Goal: Use online tool/utility: Utilize a website feature to perform a specific function

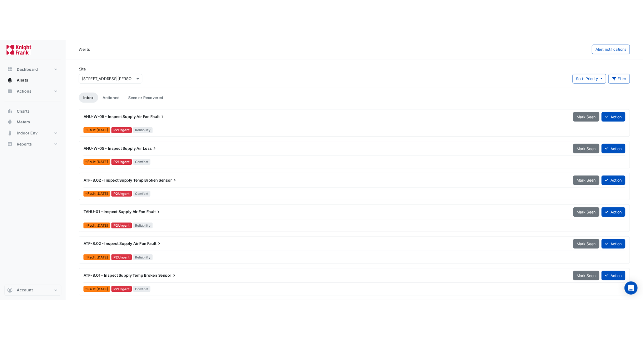
scroll to position [135, 0]
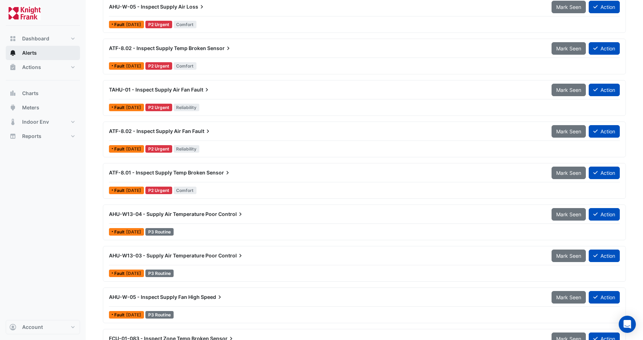
click at [33, 50] on span "Alerts" at bounding box center [29, 52] width 15 height 7
click at [47, 40] on span "Dashboard" at bounding box center [35, 38] width 27 height 7
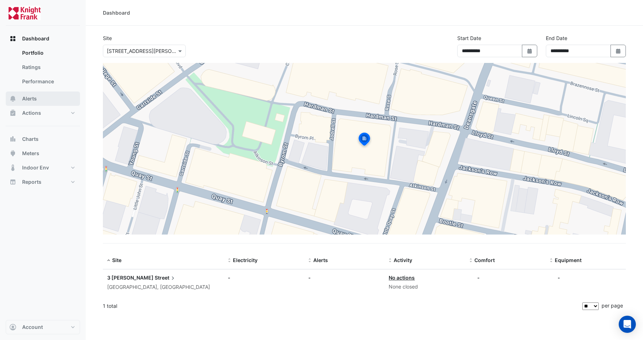
click at [33, 94] on button "Alerts" at bounding box center [43, 98] width 74 height 14
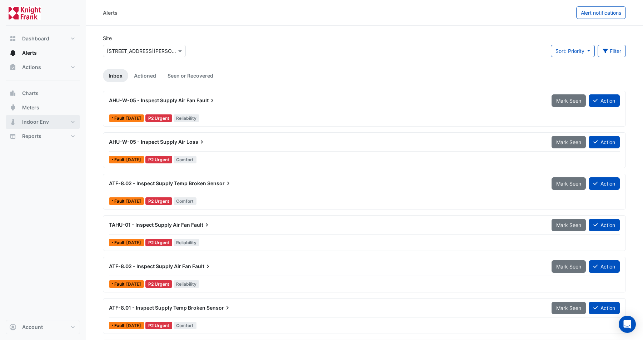
click at [71, 121] on button "Indoor Env" at bounding box center [43, 122] width 74 height 14
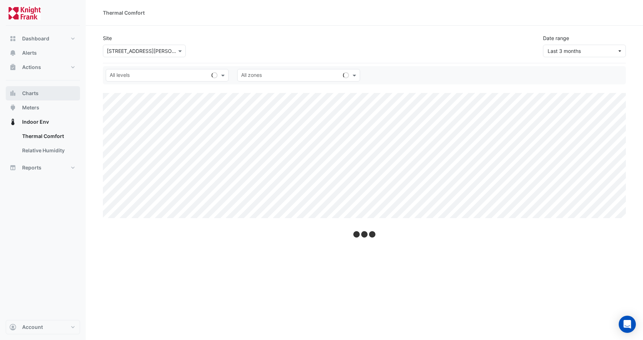
click at [58, 89] on button "Charts" at bounding box center [43, 93] width 74 height 14
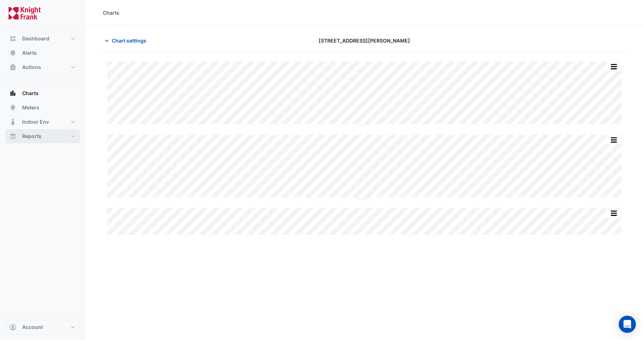
click at [46, 136] on button "Reports" at bounding box center [43, 136] width 74 height 14
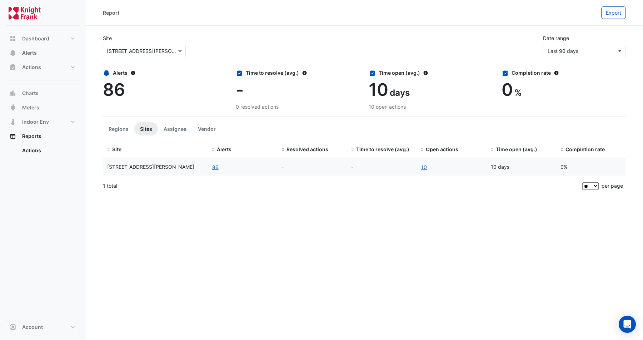
click at [54, 30] on div "Dashboard Portfolio Ratings Performance Alerts Actions Site Manager Charts" at bounding box center [43, 173] width 74 height 294
click at [50, 34] on button "Dashboard" at bounding box center [43, 38] width 74 height 14
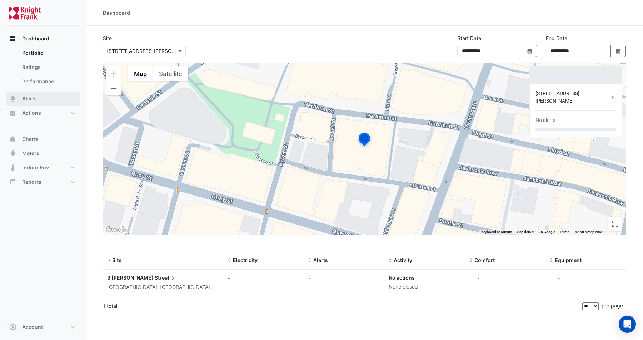
click at [36, 97] on button "Alerts" at bounding box center [43, 98] width 74 height 14
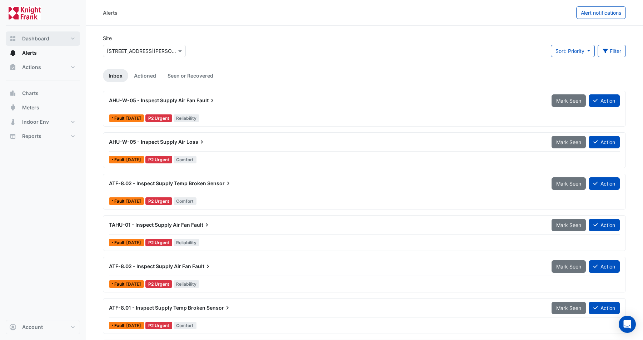
click at [37, 38] on span "Dashboard" at bounding box center [35, 38] width 27 height 7
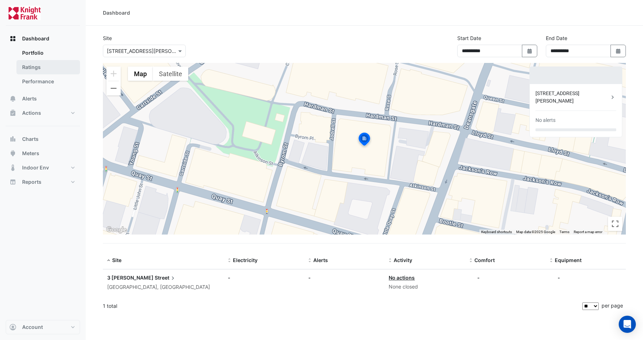
click at [41, 61] on link "Ratings" at bounding box center [48, 67] width 64 height 14
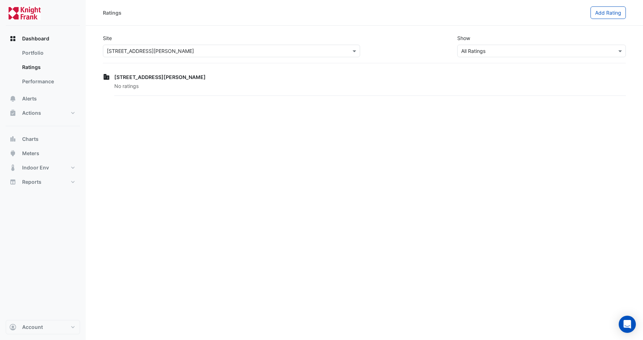
click at [142, 80] on span "[STREET_ADDRESS][PERSON_NAME]" at bounding box center [159, 77] width 91 height 6
click at [35, 109] on span "Actions" at bounding box center [31, 112] width 19 height 7
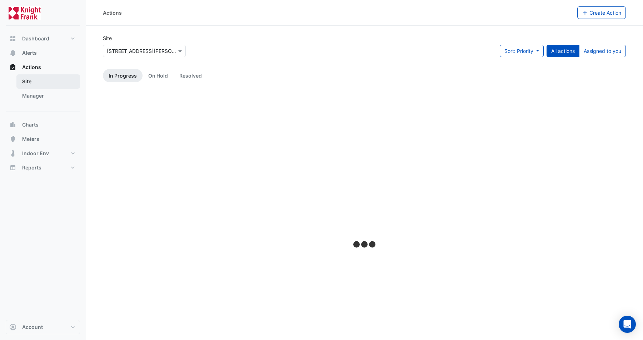
click at [31, 81] on link "Site" at bounding box center [48, 81] width 64 height 14
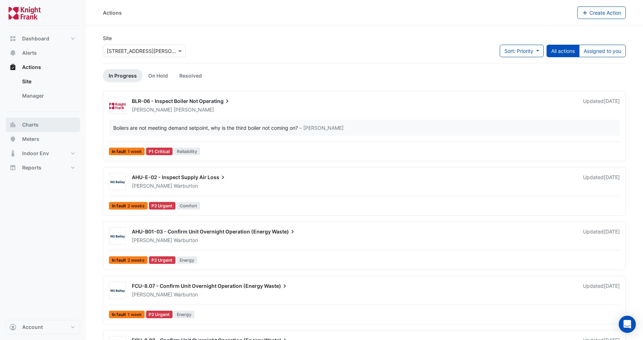
click at [41, 126] on button "Charts" at bounding box center [43, 125] width 74 height 14
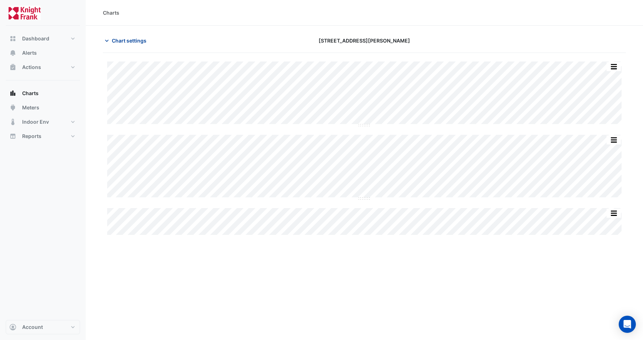
click at [126, 40] on span "Chart settings" at bounding box center [129, 41] width 35 height 8
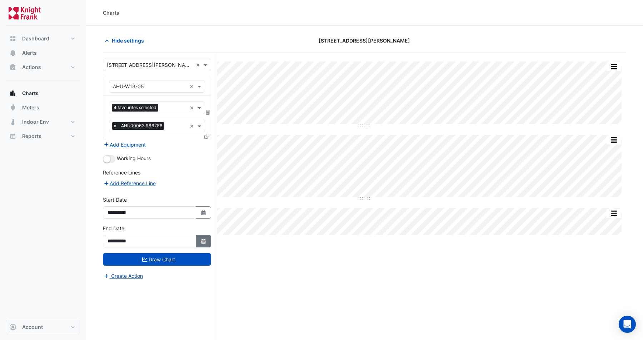
click at [202, 243] on fa-icon "Select Date" at bounding box center [203, 241] width 6 height 6
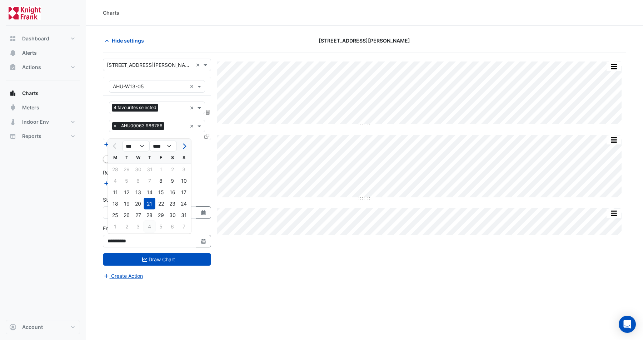
click at [148, 226] on div "4" at bounding box center [149, 226] width 11 height 11
type input "**********"
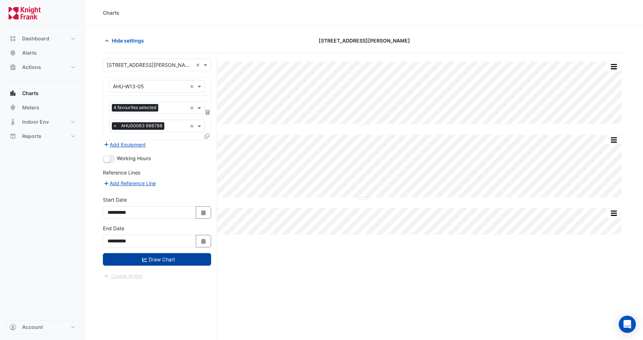
click at [175, 258] on button "Draw Chart" at bounding box center [157, 259] width 108 height 13
